Goal: Task Accomplishment & Management: Complete application form

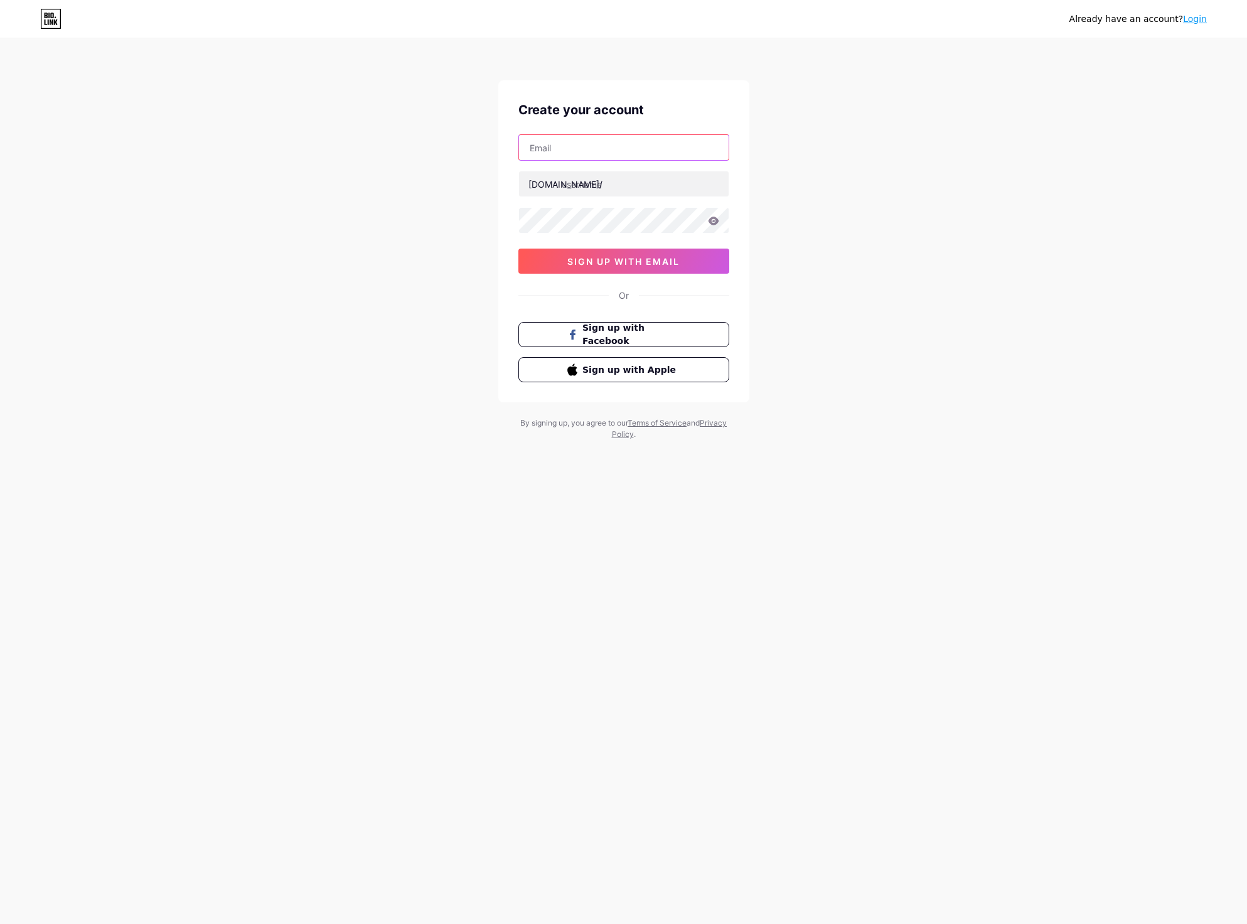
click at [572, 148] on input "text" at bounding box center [624, 147] width 210 height 25
click at [520, 179] on input "text" at bounding box center [624, 183] width 210 height 25
click at [581, 147] on input "text" at bounding box center [624, 147] width 210 height 25
paste input "[EMAIL_ADDRESS][DOMAIN_NAME]"
type input "[EMAIL_ADDRESS][DOMAIN_NAME]"
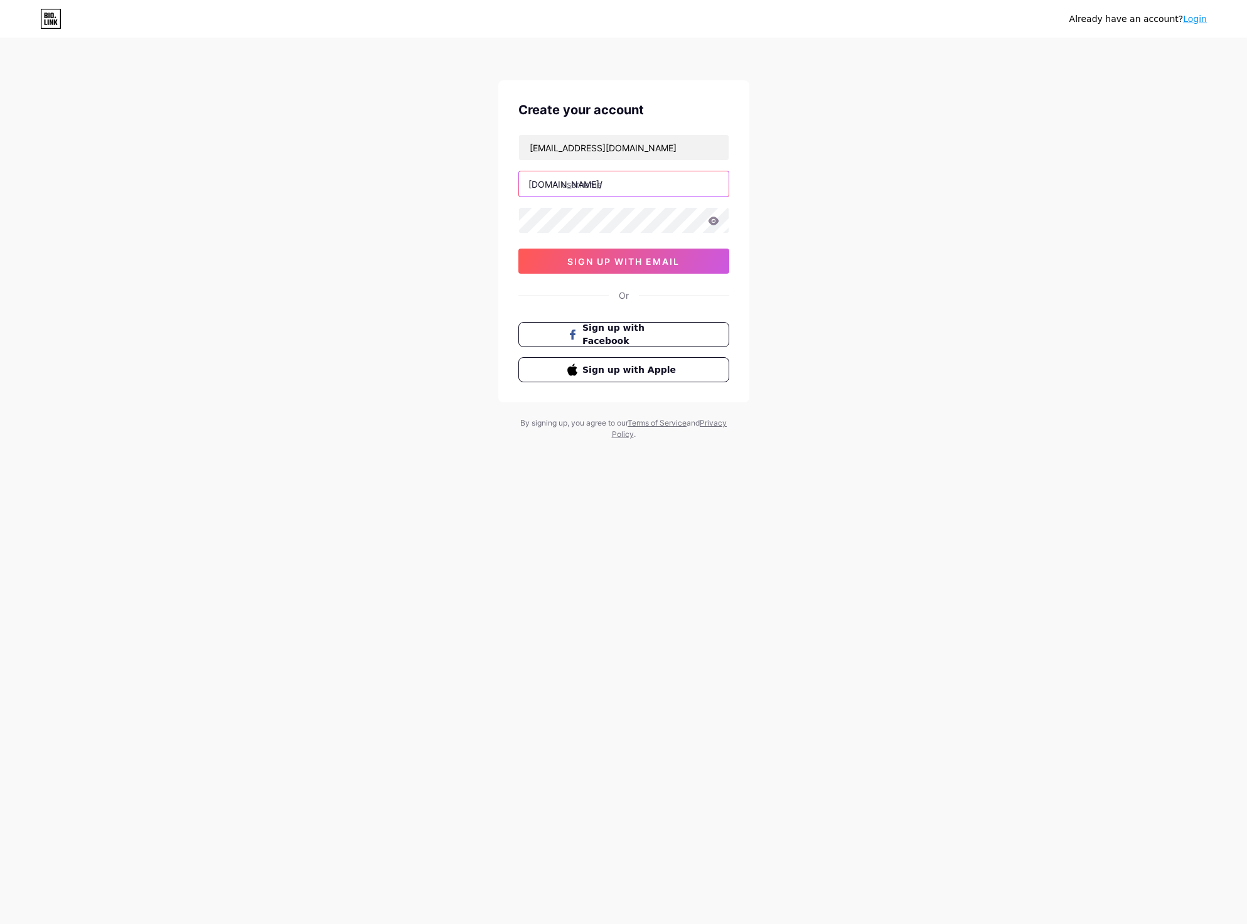
click at [594, 188] on input "text" at bounding box center [624, 183] width 210 height 25
type input "e"
type input "exbaccaratgame"
drag, startPoint x: 579, startPoint y: 147, endPoint x: 534, endPoint y: 190, distance: 62.1
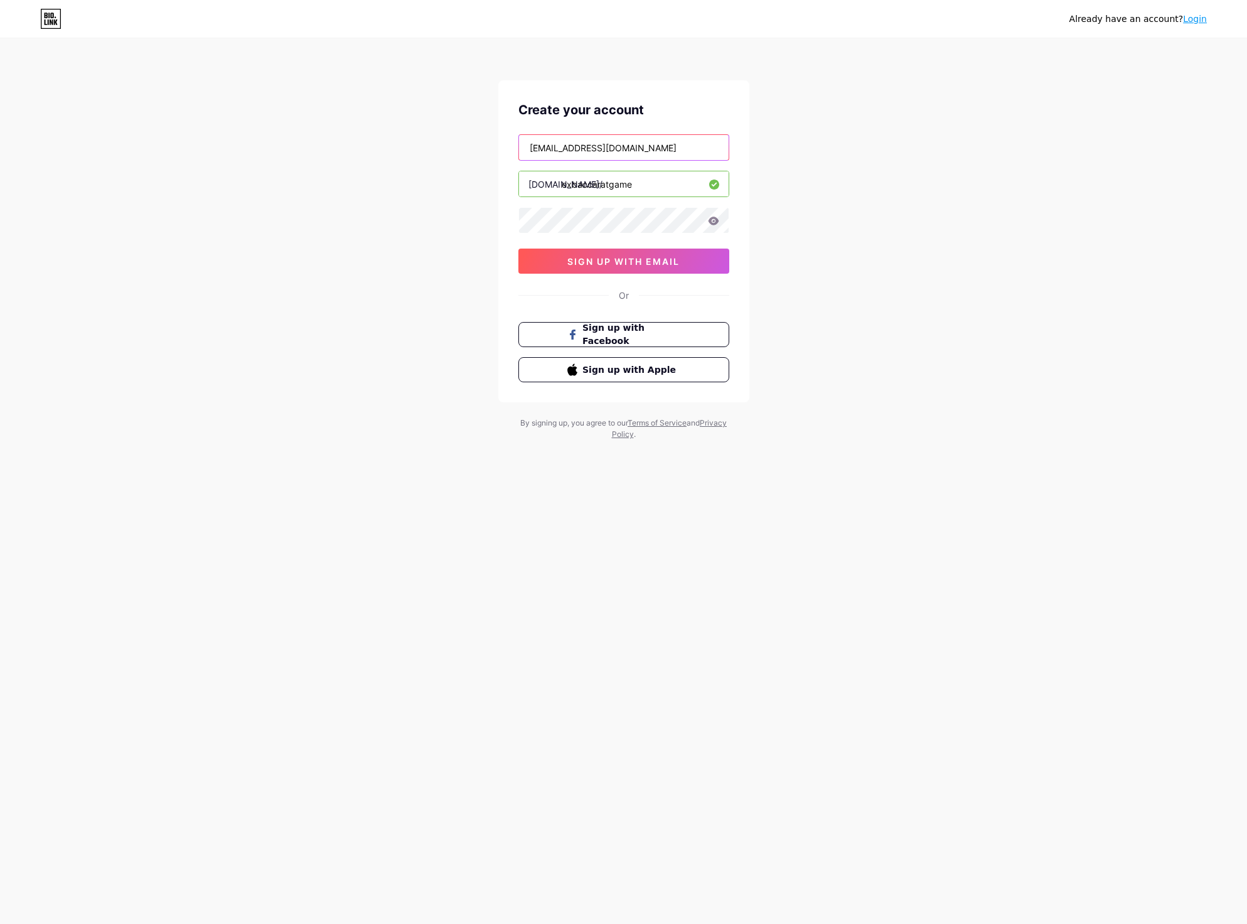
click at [451, 144] on div "Already have an account? Login Create your account dawofe9376@mirarmax.com bio.…" at bounding box center [623, 240] width 1247 height 480
click at [581, 146] on input "[EMAIL_ADDRESS][DOMAIN_NAME]" at bounding box center [624, 147] width 210 height 25
drag, startPoint x: 582, startPoint y: 149, endPoint x: 540, endPoint y: 188, distance: 56.9
click at [490, 149] on div "Already have an account? Login Create your account dawofe9376@mirarmax.com bio.…" at bounding box center [623, 240] width 1247 height 480
click at [631, 262] on span "sign up with email" at bounding box center [623, 261] width 112 height 11
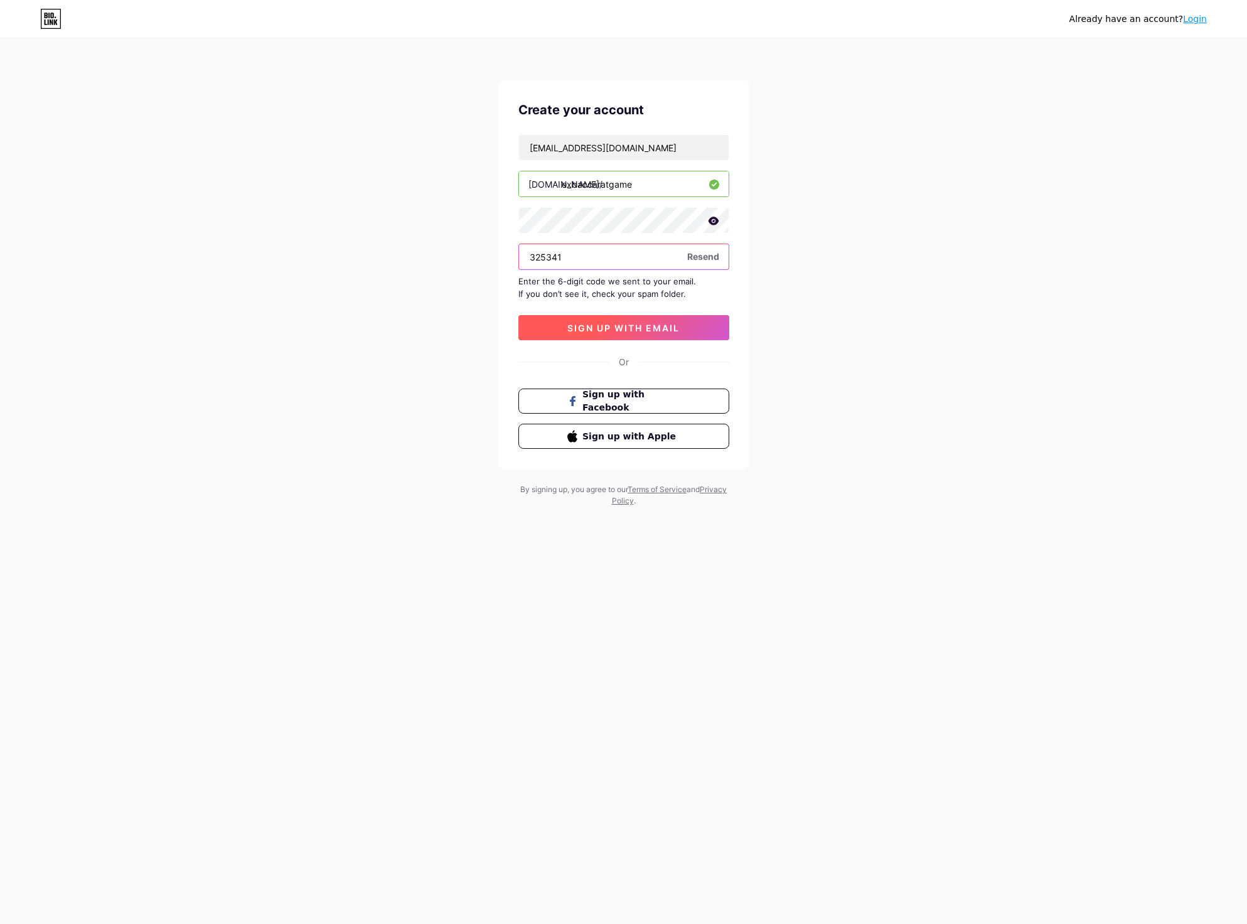
type input "325341"
click at [588, 328] on span "sign up with email" at bounding box center [623, 328] width 112 height 11
drag, startPoint x: 619, startPoint y: 148, endPoint x: 513, endPoint y: 144, distance: 106.2
click at [513, 144] on div "Create your account dawofe9376@mirarmax.com bio.link/ exbaccaratgame 325341 Res…" at bounding box center [623, 274] width 251 height 388
drag, startPoint x: 957, startPoint y: 218, endPoint x: 950, endPoint y: 218, distance: 6.9
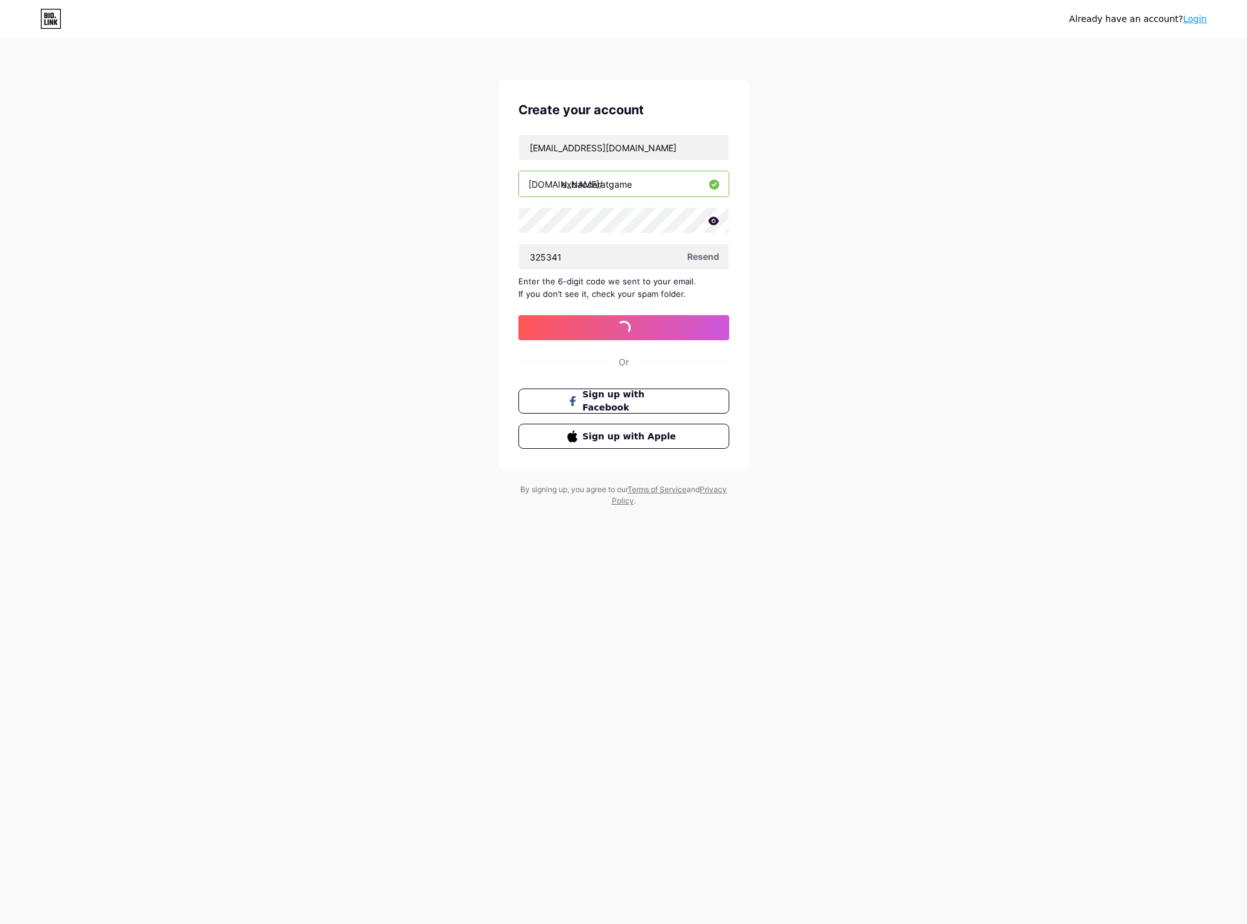
click at [954, 218] on div "Already have an account? Login Create your account dawofe9376@mirarmax.com bio.…" at bounding box center [623, 273] width 1247 height 547
drag, startPoint x: 580, startPoint y: 147, endPoint x: 469, endPoint y: 142, distance: 110.5
click at [454, 144] on div "Already have an account? Login Create your account dawofe9376@mirarmax.com bio.…" at bounding box center [623, 273] width 1247 height 547
drag, startPoint x: 640, startPoint y: 184, endPoint x: 561, endPoint y: 186, distance: 79.1
click at [561, 186] on input "exbaccaratgame" at bounding box center [624, 183] width 210 height 25
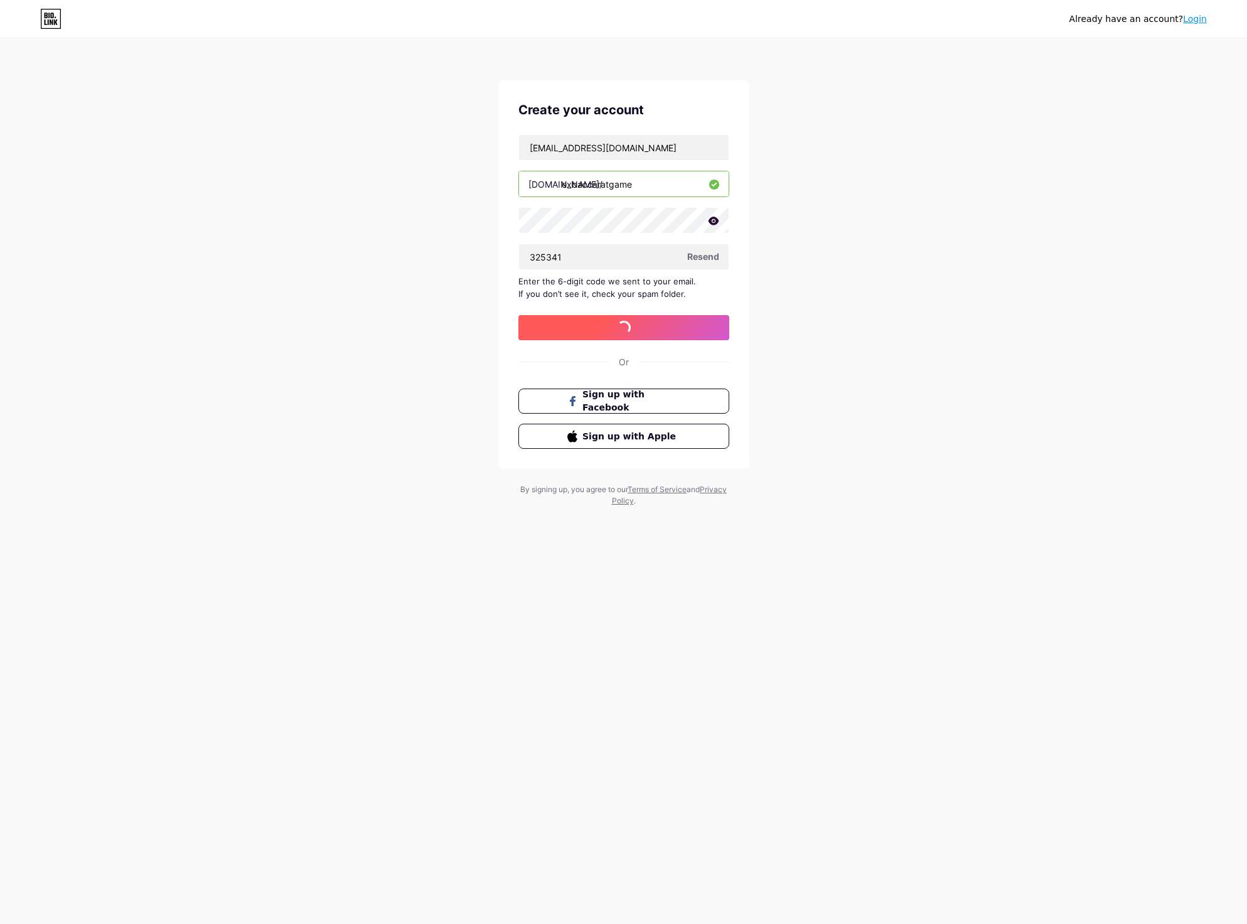
click at [625, 322] on span at bounding box center [623, 327] width 15 height 15
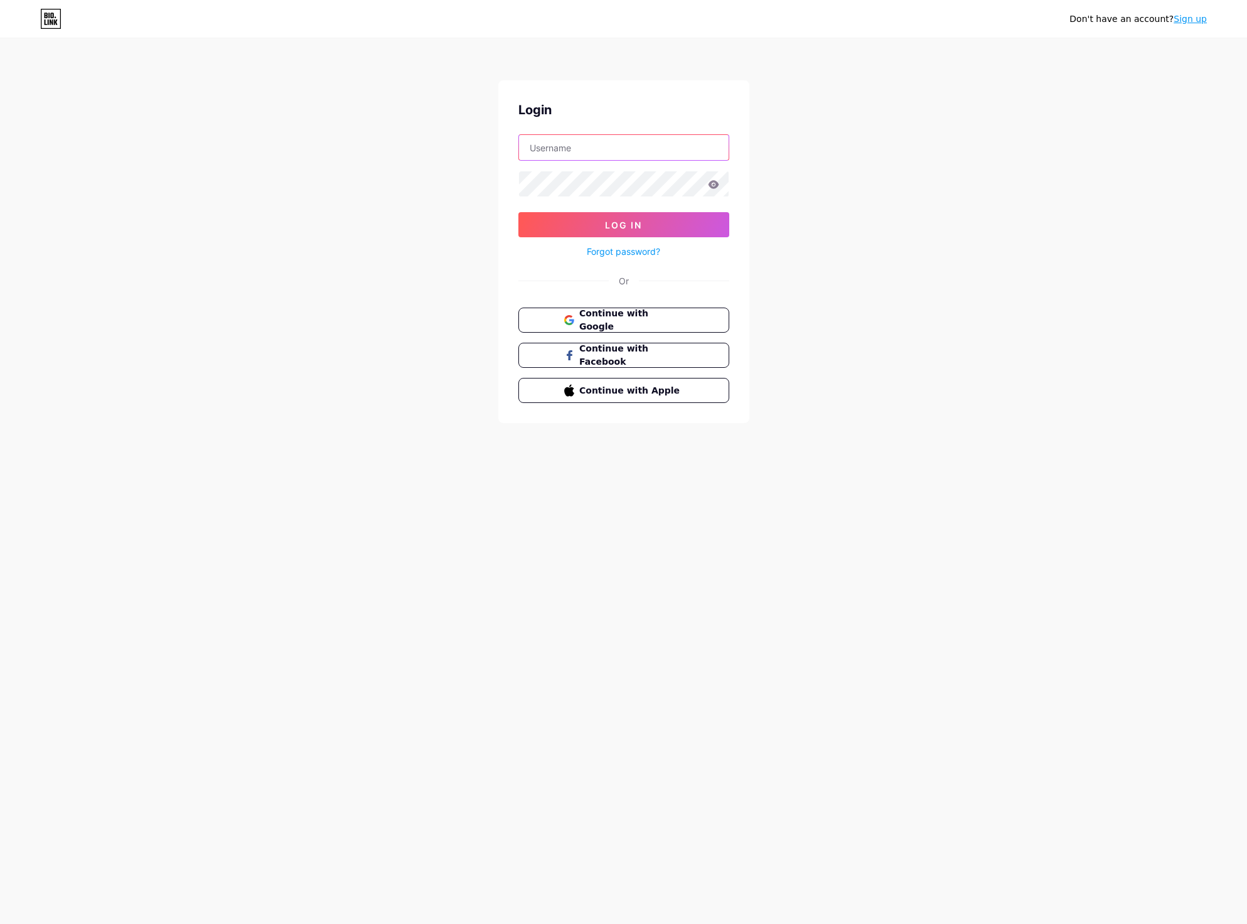
click at [576, 148] on input "text" at bounding box center [624, 147] width 210 height 25
paste input "exbaccaratgame"
click at [604, 218] on button "Log In" at bounding box center [623, 224] width 211 height 25
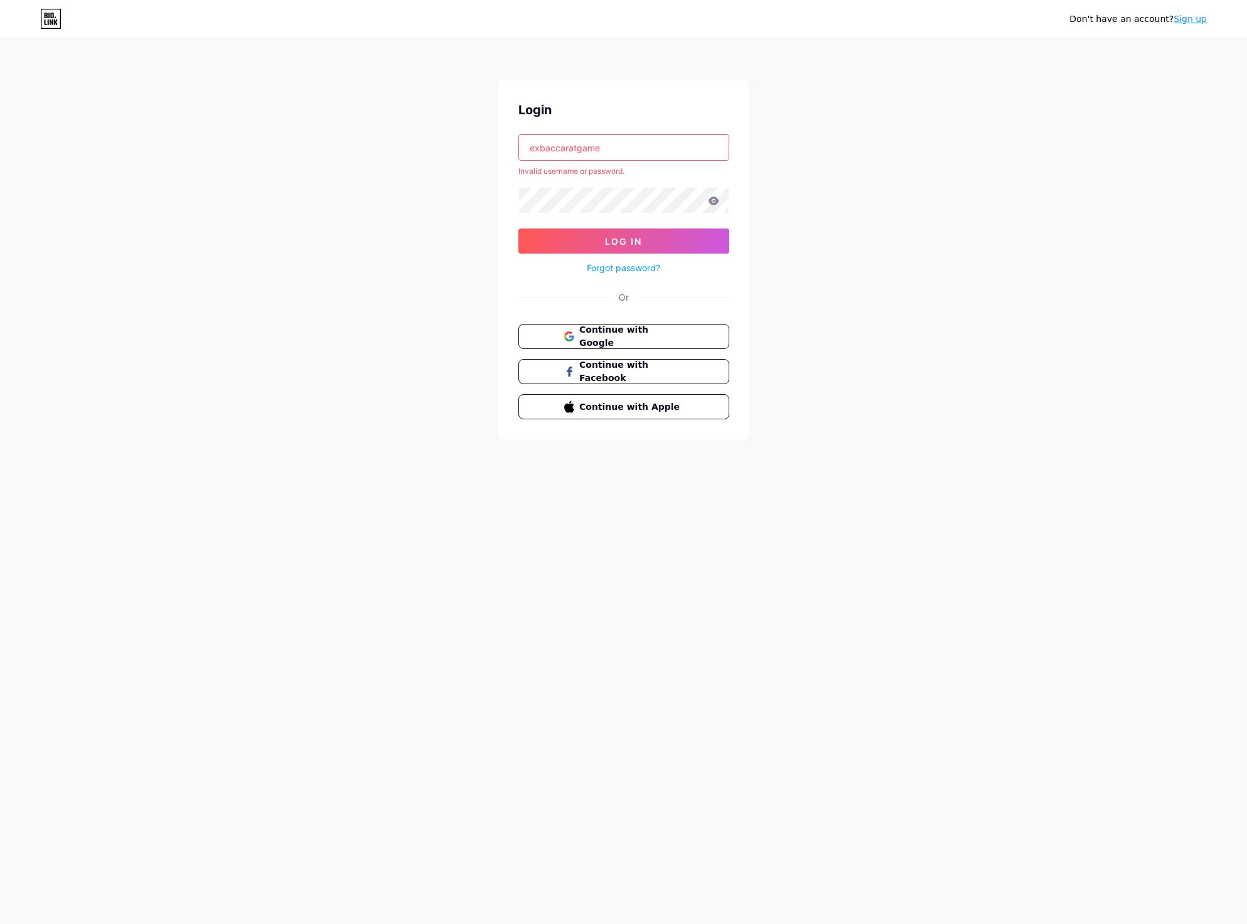
drag, startPoint x: 623, startPoint y: 148, endPoint x: 455, endPoint y: 146, distance: 168.2
click at [455, 146] on div "Don't have an account? Sign up Login exbaccaratgame Invalid username or passwor…" at bounding box center [623, 239] width 1247 height 479
paste input "dawofe9376"
drag, startPoint x: 624, startPoint y: 148, endPoint x: 450, endPoint y: 143, distance: 173.9
click at [450, 143] on div "Don't have an account? Sign up Login dawofe9376 Invalid username or password. L…" at bounding box center [623, 239] width 1247 height 479
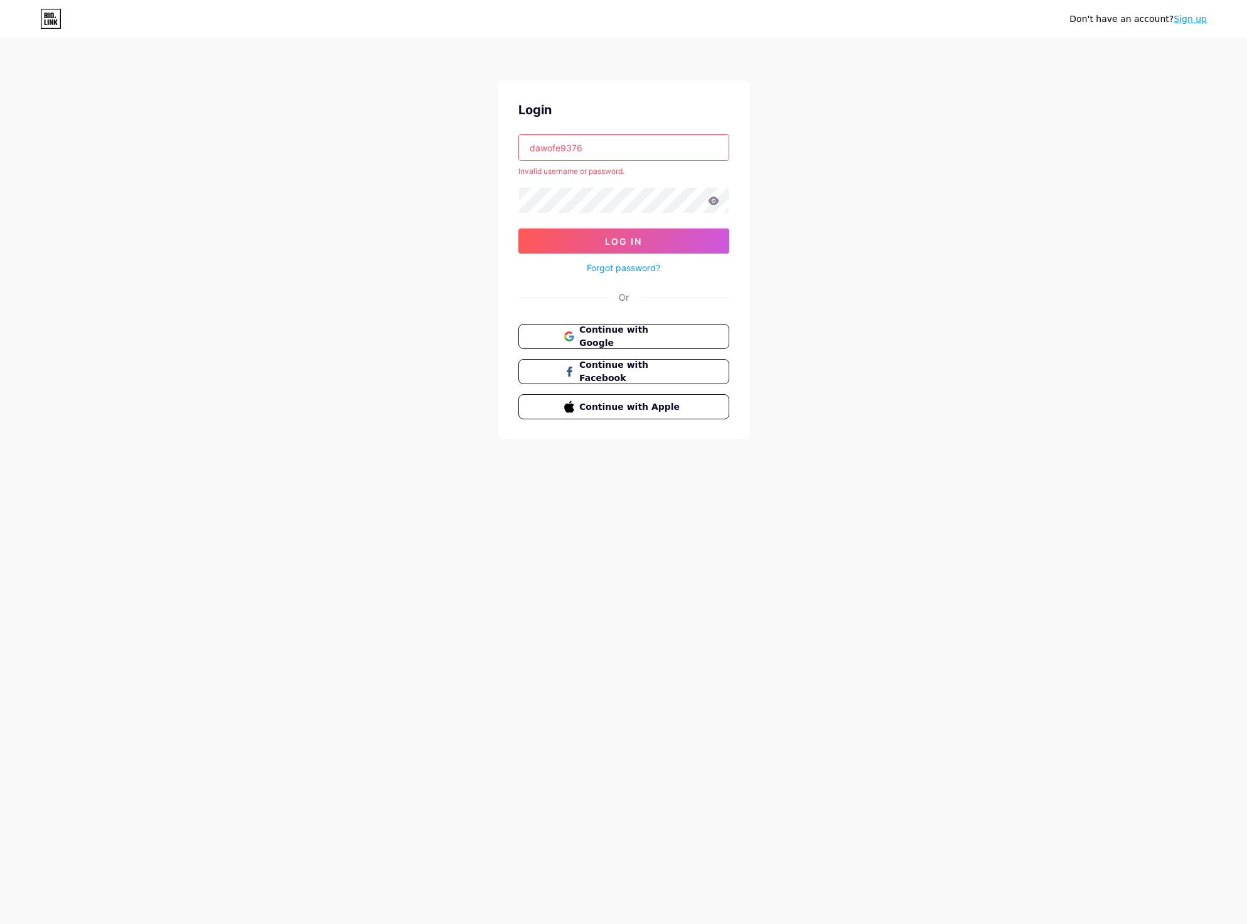
paste input "@mirarmax.com"
type input "[EMAIL_ADDRESS][DOMAIN_NAME]"
click at [615, 238] on span "Log In" at bounding box center [623, 241] width 37 height 11
click at [612, 265] on link "Forgot password?" at bounding box center [623, 267] width 73 height 13
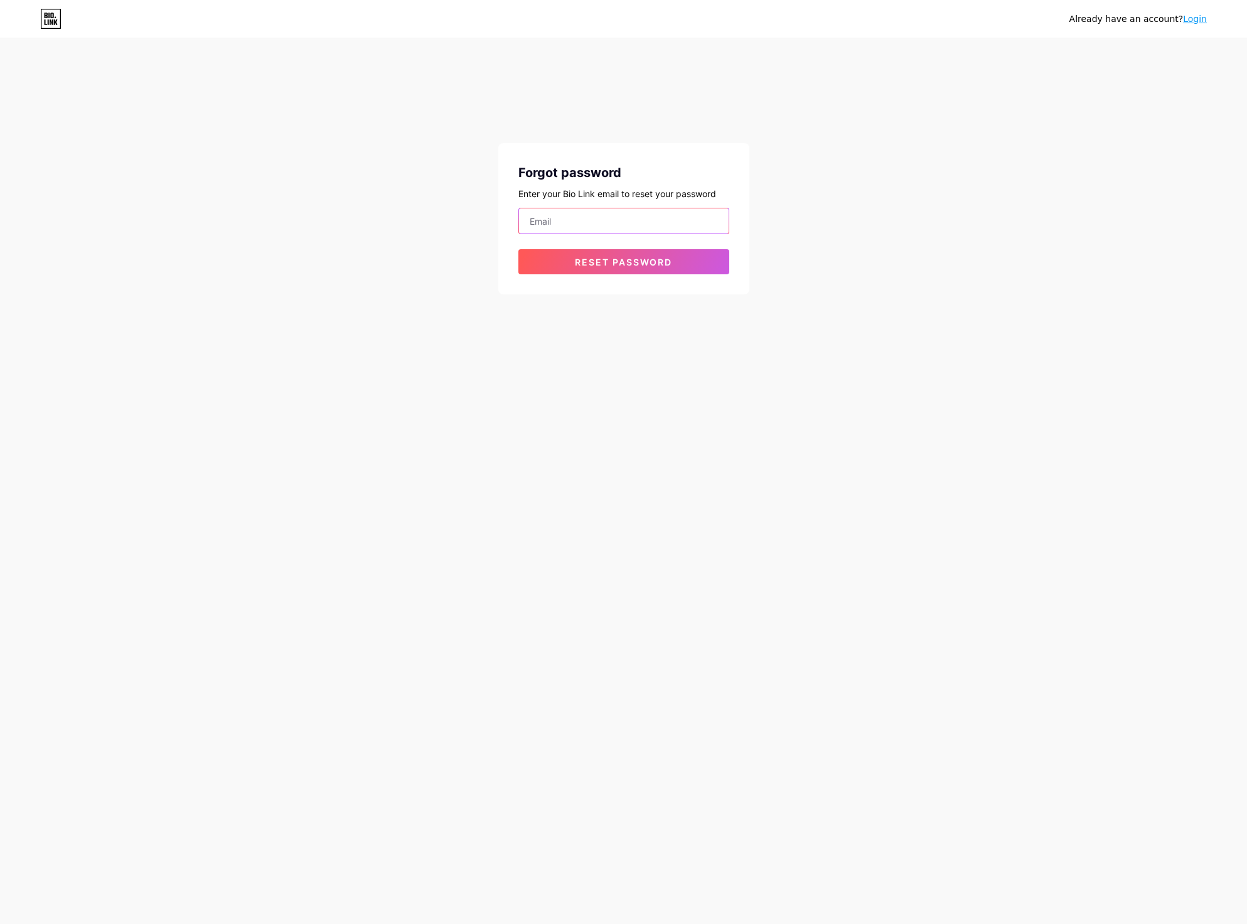
click at [618, 224] on input "email" at bounding box center [624, 220] width 210 height 25
paste input "[EMAIL_ADDRESS][DOMAIN_NAME]"
type input "[EMAIL_ADDRESS][DOMAIN_NAME]"
click at [581, 255] on button "Reset password" at bounding box center [623, 261] width 211 height 25
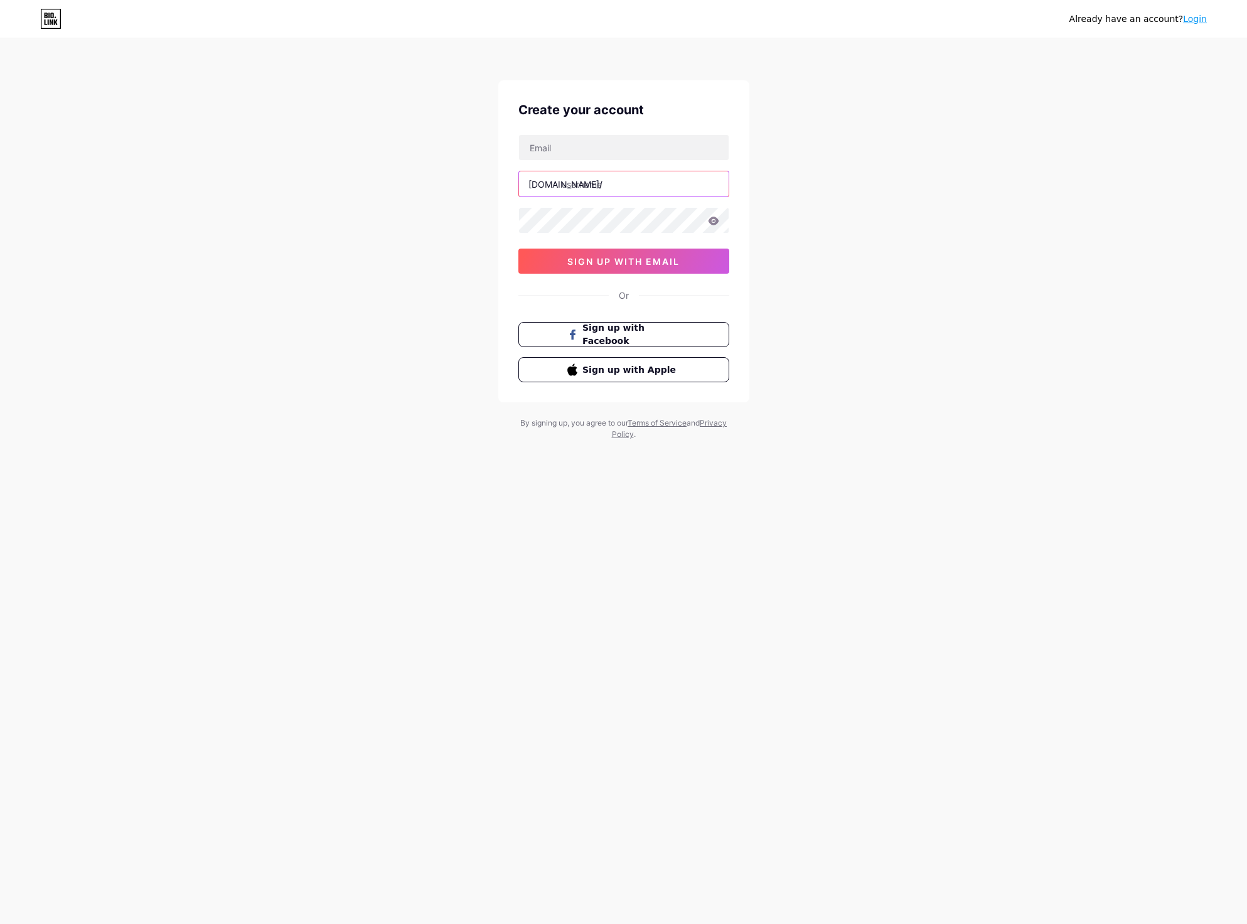
click at [576, 192] on input "text" at bounding box center [624, 183] width 210 height 25
type input "ezbaccaratgame"
click at [571, 150] on input "text" at bounding box center [624, 147] width 210 height 25
paste input "[EMAIL_ADDRESS][DOMAIN_NAME]"
drag, startPoint x: 583, startPoint y: 145, endPoint x: 416, endPoint y: 151, distance: 167.1
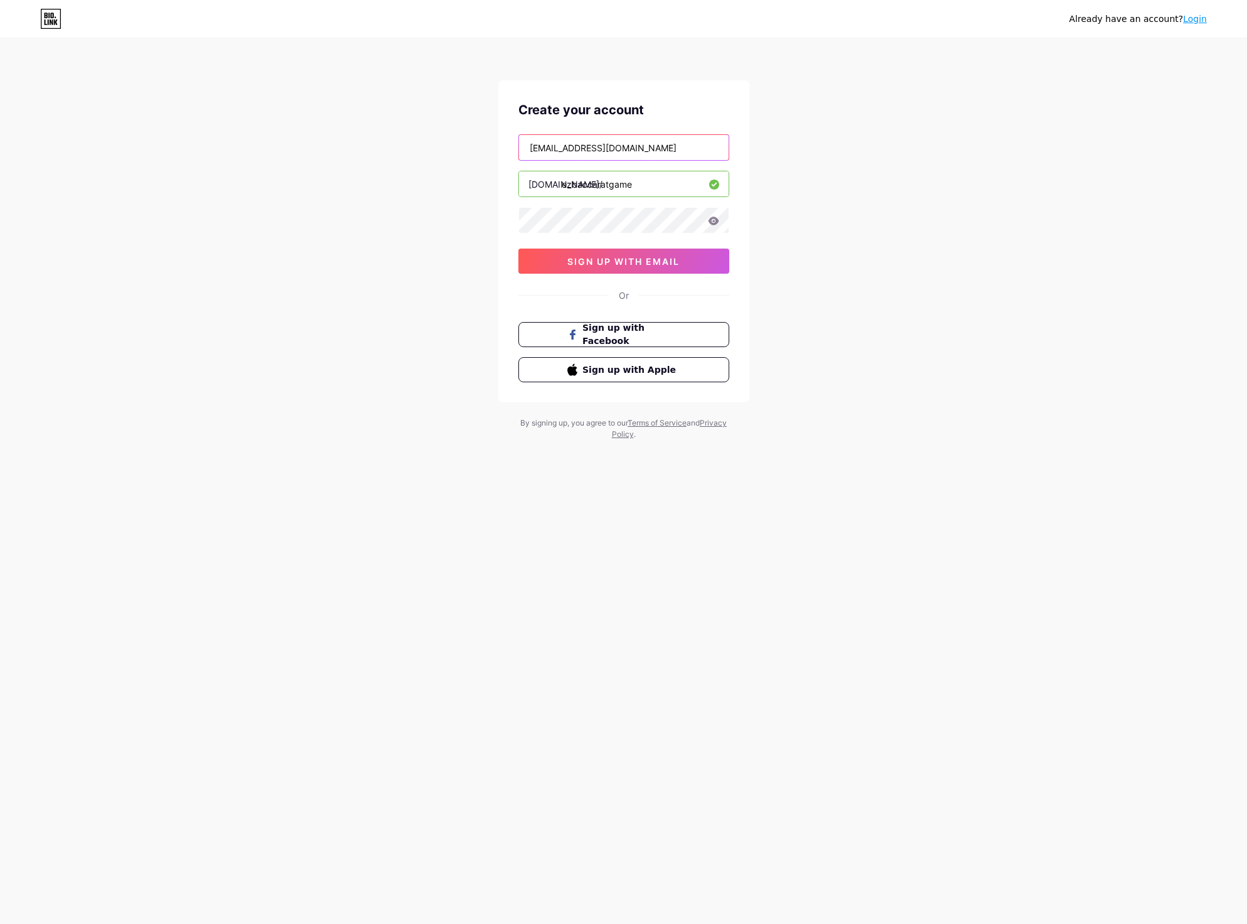
click at [404, 147] on div "Already have an account? Login Create your account [EMAIL_ADDRESS][DOMAIN_NAME]…" at bounding box center [623, 240] width 1247 height 480
type input "[EMAIL_ADDRESS][DOMAIN_NAME]"
click at [611, 262] on span "sign up with email" at bounding box center [623, 261] width 112 height 11
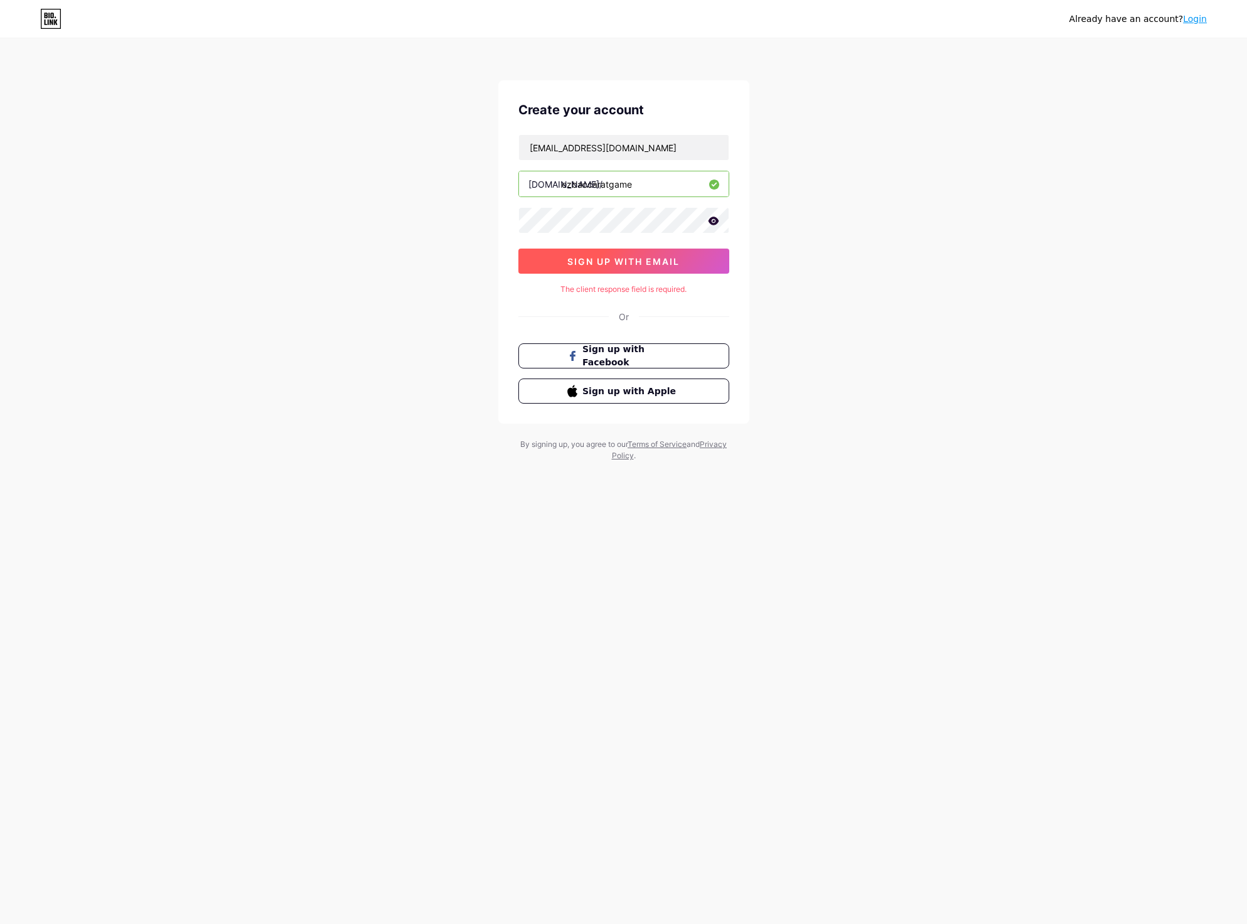
click at [608, 260] on span "sign up with email" at bounding box center [623, 261] width 112 height 11
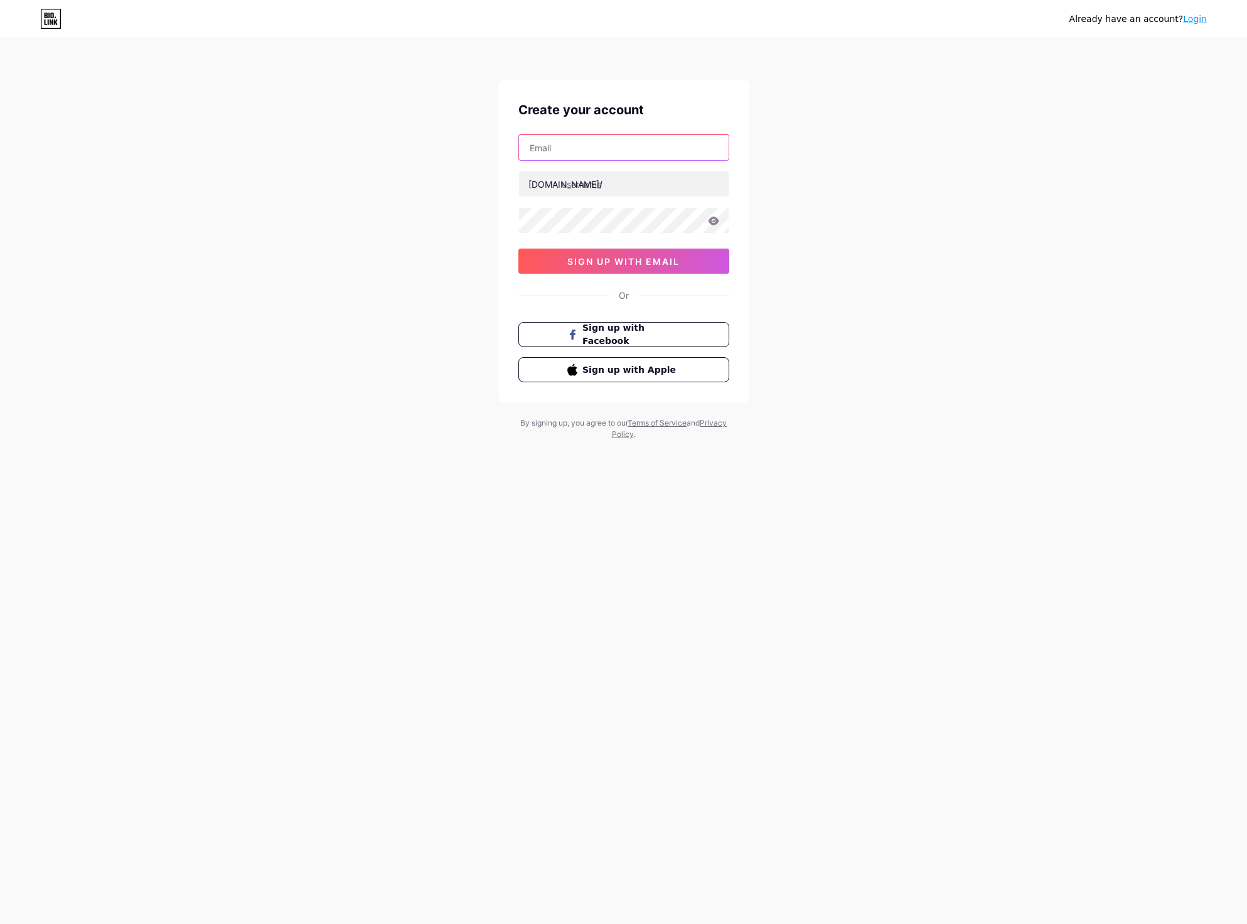
drag, startPoint x: 570, startPoint y: 151, endPoint x: 589, endPoint y: 147, distance: 19.3
click at [570, 151] on input "text" at bounding box center [624, 147] width 210 height 25
paste input "jekexe4211@ncien.com"
type input "jekexe4211@ncien.com"
click at [581, 191] on input "text" at bounding box center [624, 183] width 210 height 25
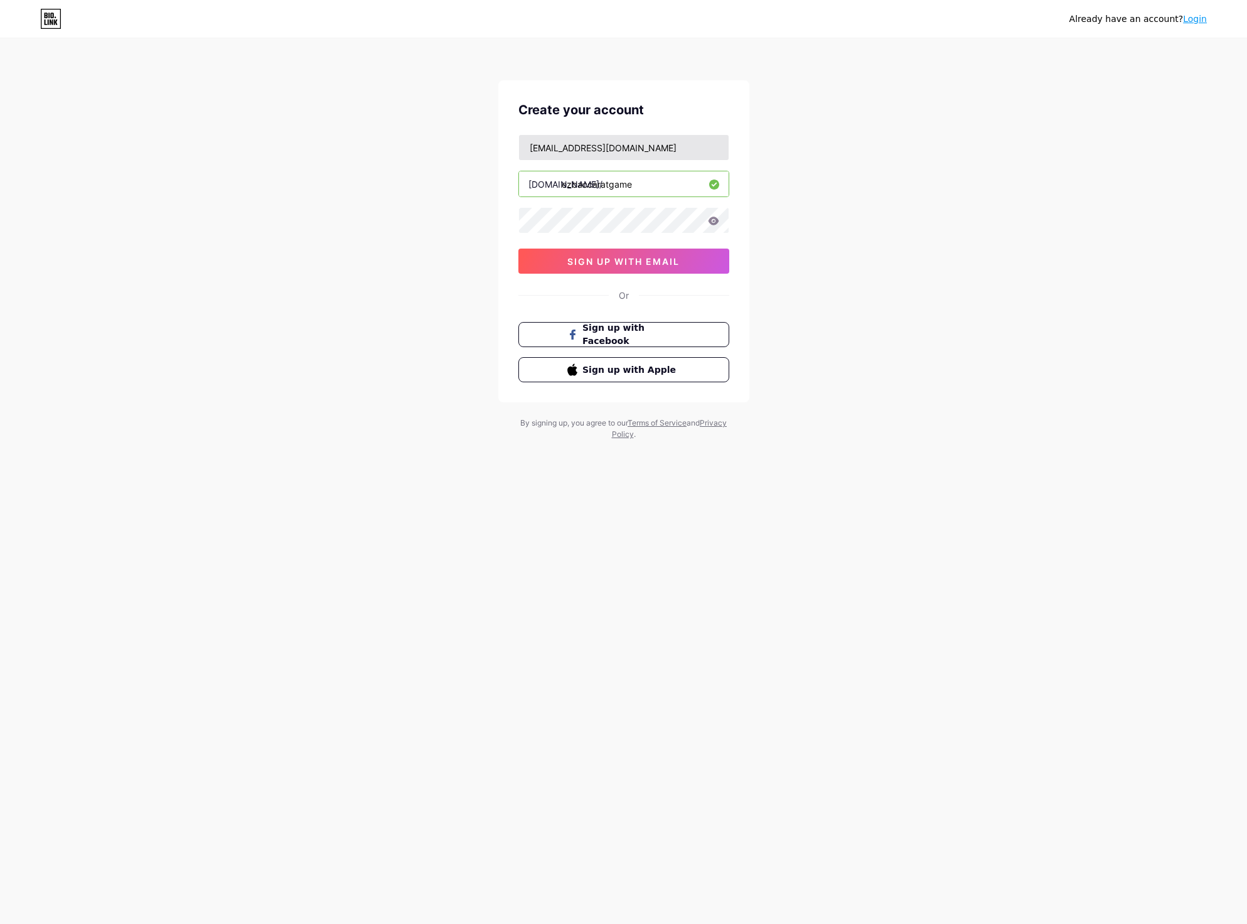
type input "ezbaccaratgame"
drag, startPoint x: 574, startPoint y: 146, endPoint x: 481, endPoint y: 147, distance: 93.5
click at [481, 147] on div "Already have an account? Login Create your account jekexe4211@ncien.com bio.lin…" at bounding box center [623, 240] width 1247 height 480
click at [616, 263] on span "sign up with email" at bounding box center [623, 261] width 112 height 11
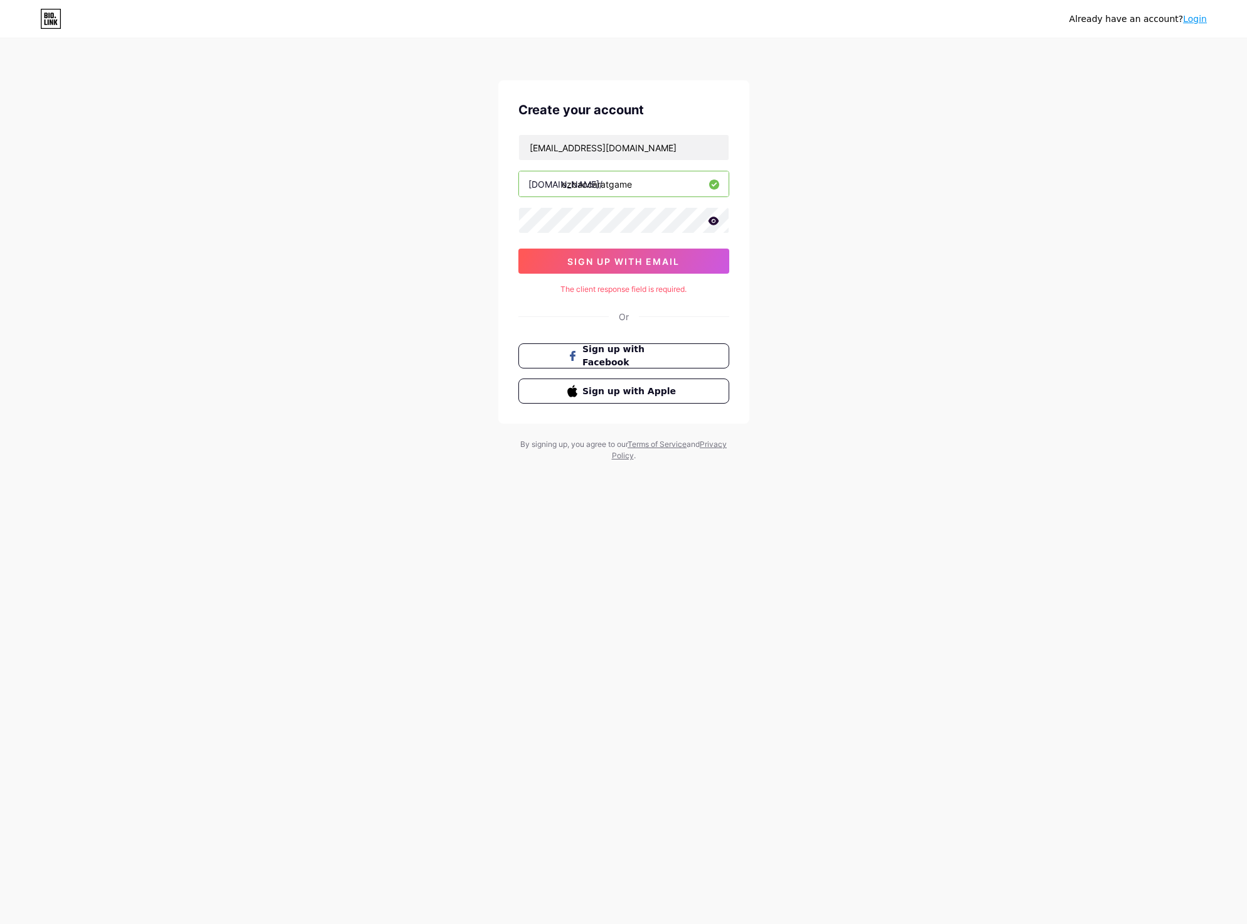
click at [656, 289] on div "The client response field is required." at bounding box center [623, 289] width 211 height 11
click at [656, 291] on div "The client response field is required." at bounding box center [623, 289] width 211 height 11
click at [655, 291] on div "The client response field is required." at bounding box center [623, 289] width 211 height 11
